Goal: Information Seeking & Learning: Understand process/instructions

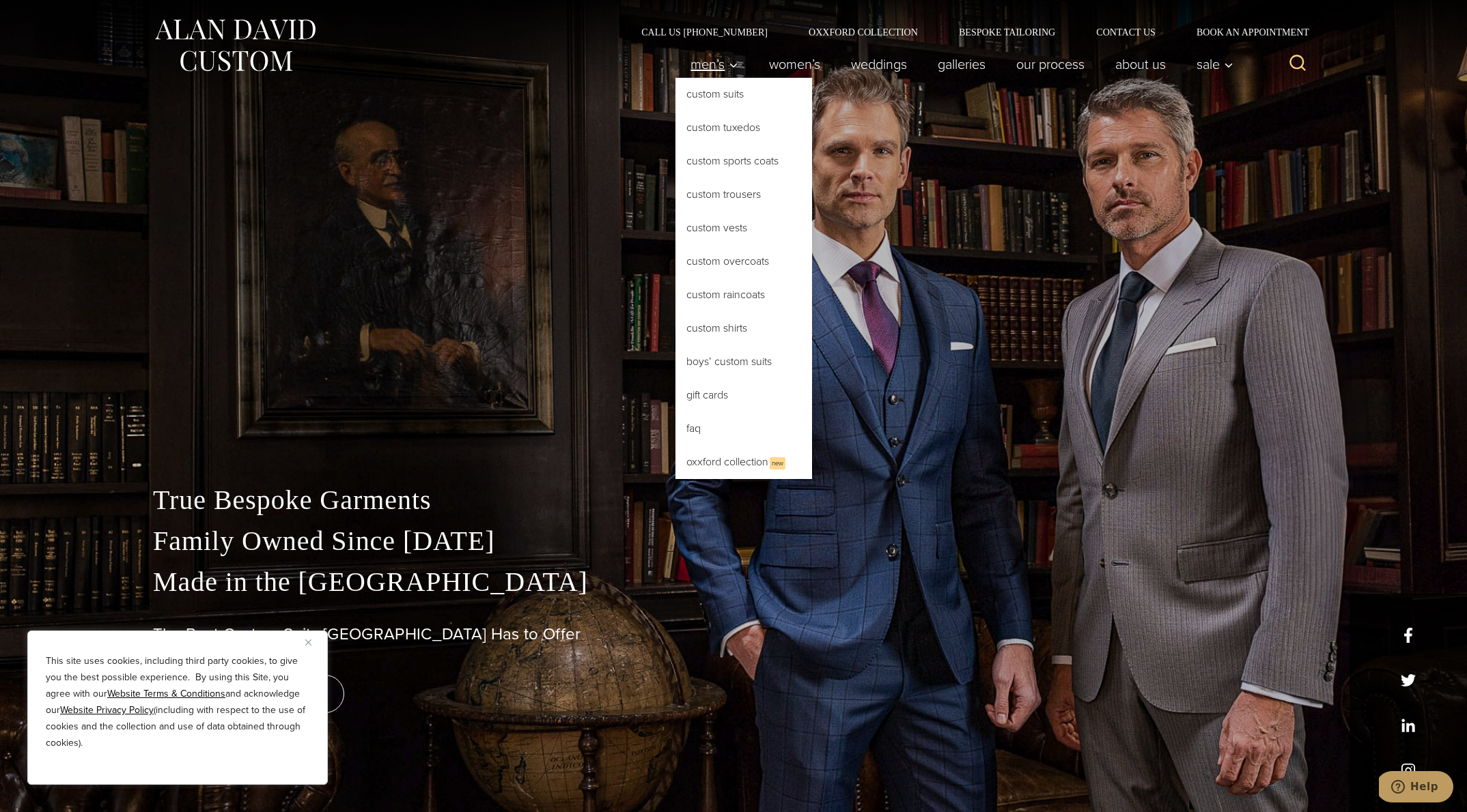
click at [728, 61] on icon "Primary Navigation" at bounding box center [734, 65] width 12 height 12
click at [723, 98] on link "Custom Suits" at bounding box center [743, 94] width 137 height 33
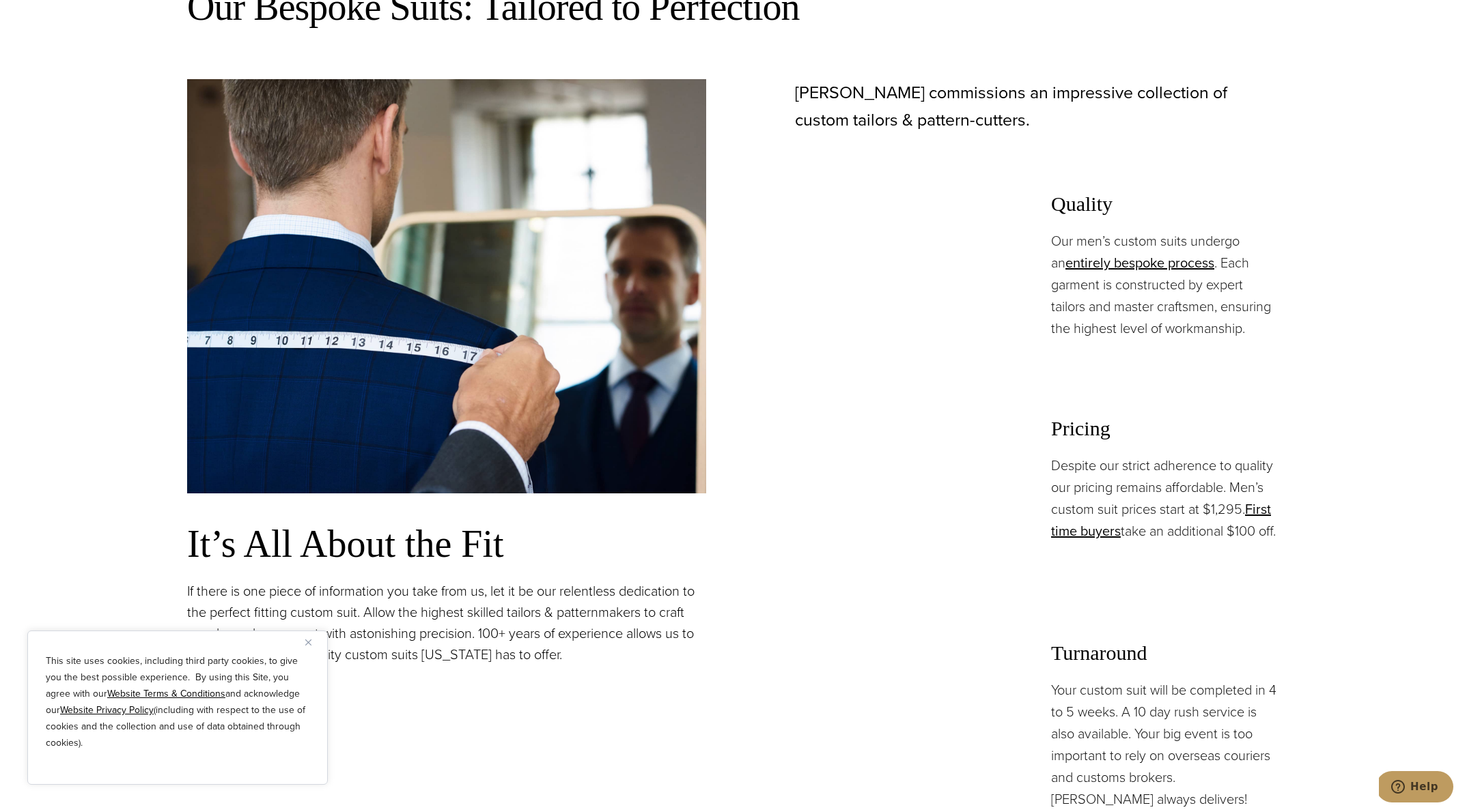
scroll to position [1185, 0]
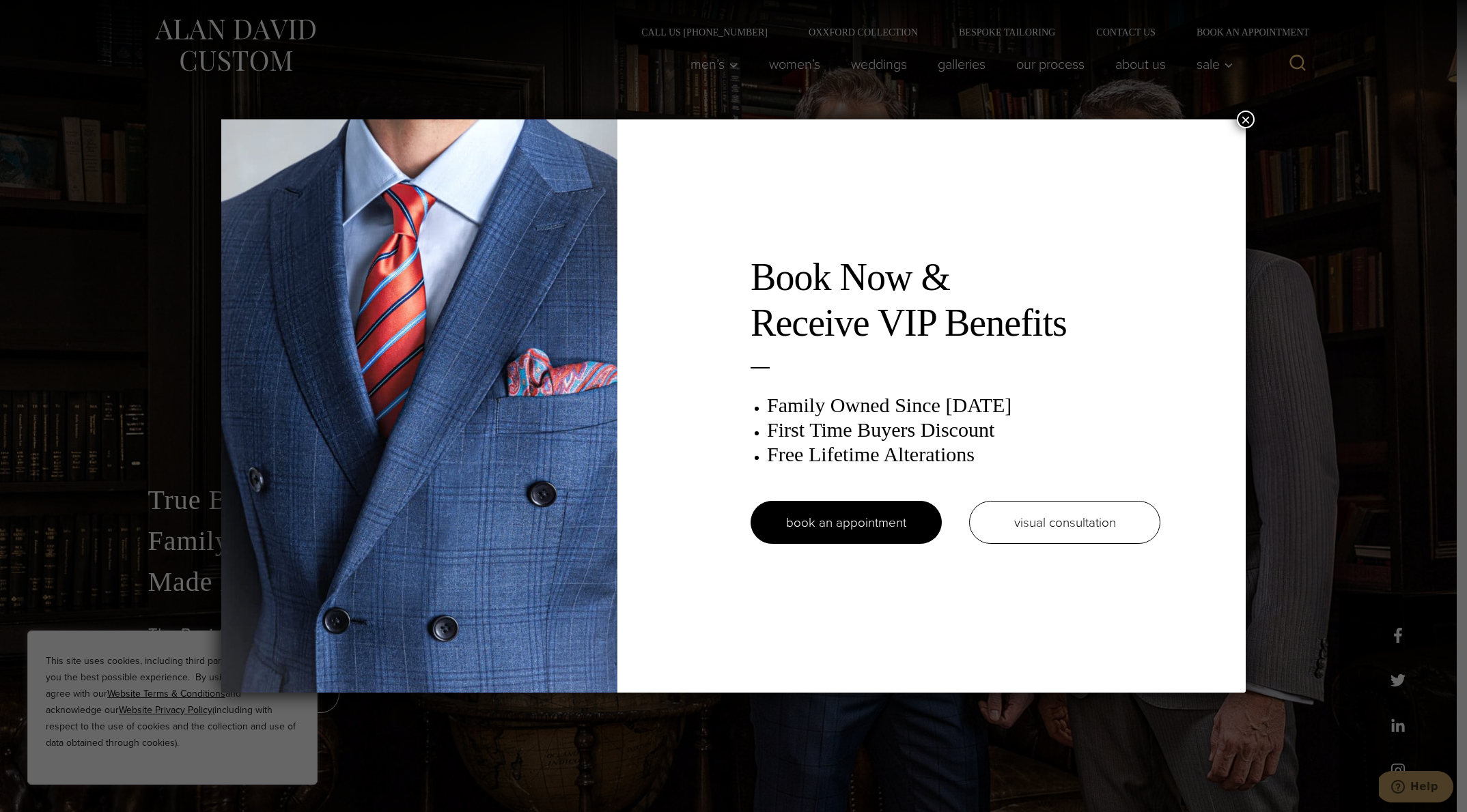
click at [1246, 119] on button "×" at bounding box center [1246, 120] width 18 height 18
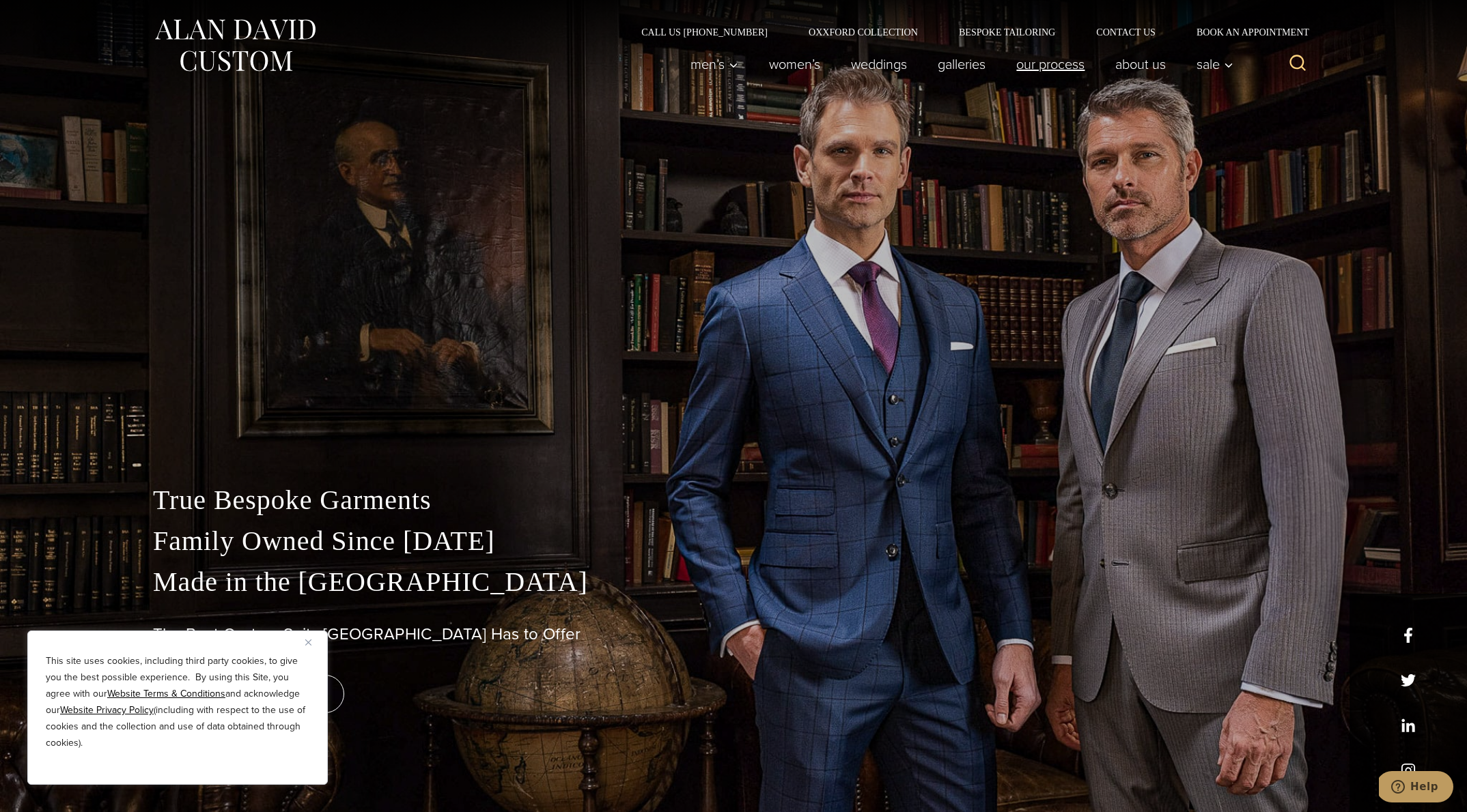
click at [1049, 62] on link "Our Process" at bounding box center [1050, 64] width 99 height 27
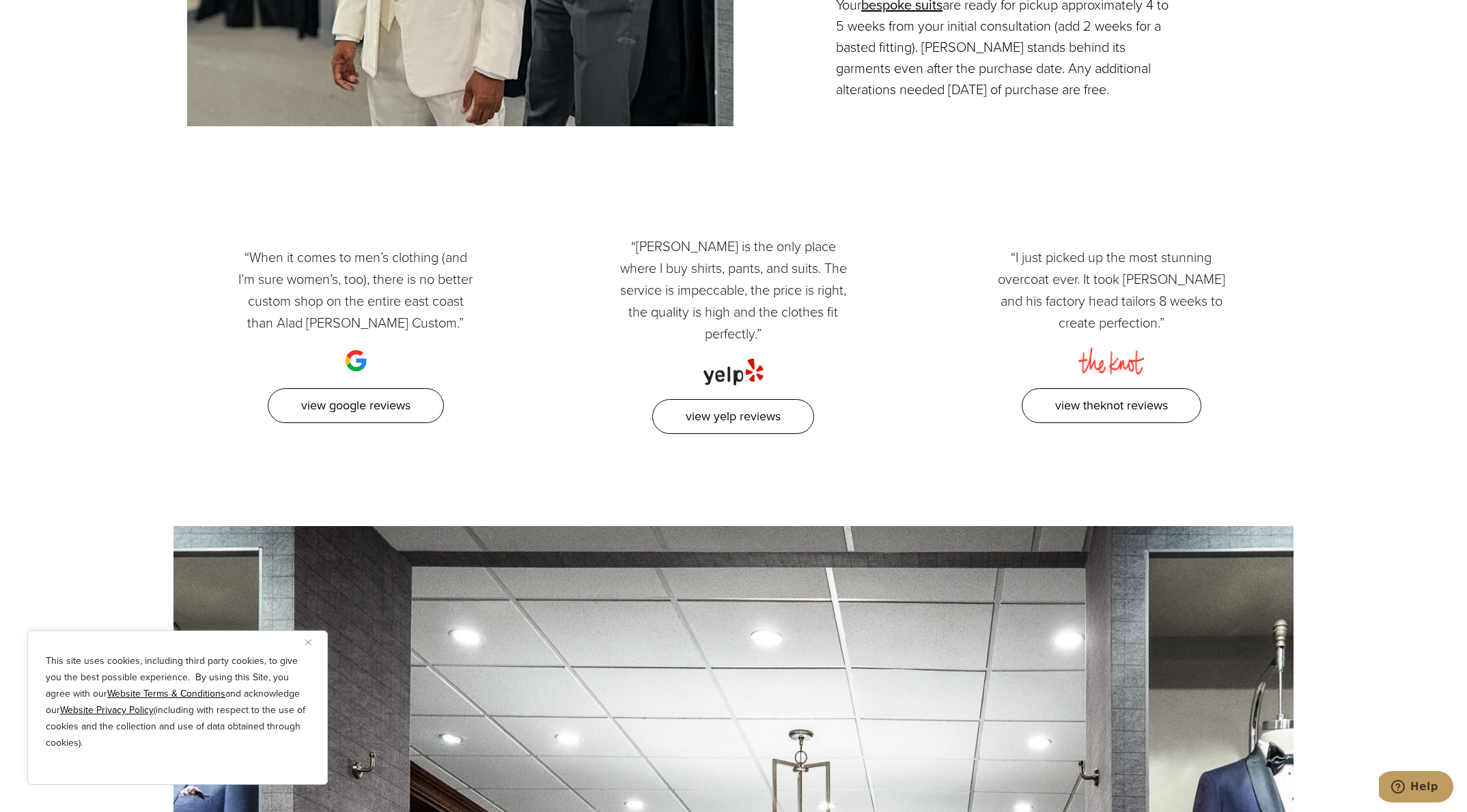
scroll to position [4011, 0]
